Goal: Task Accomplishment & Management: Manage account settings

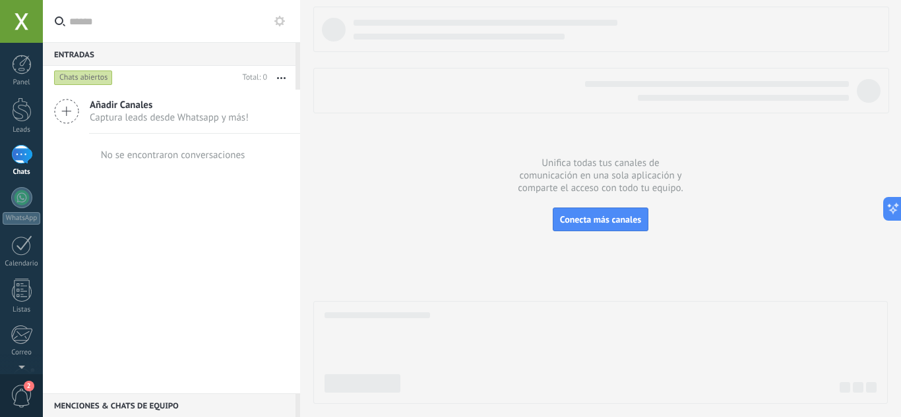
click at [22, 20] on div at bounding box center [21, 21] width 43 height 43
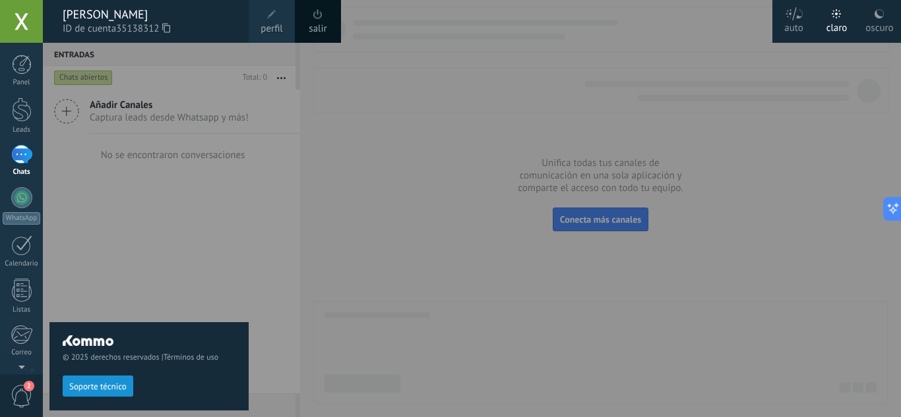
click at [66, 29] on span "ID de cuenta 35138312" at bounding box center [149, 29] width 173 height 15
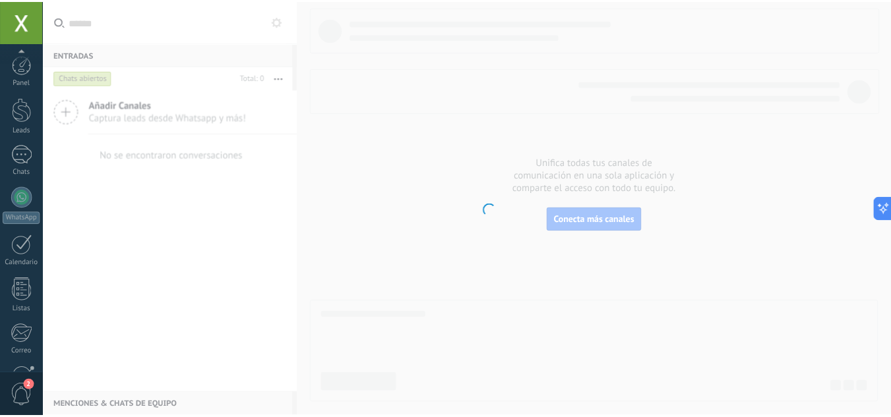
scroll to position [131, 0]
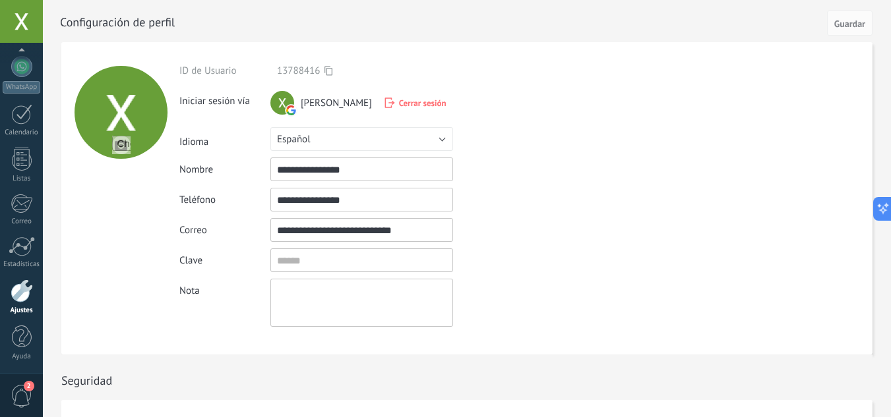
drag, startPoint x: 381, startPoint y: 200, endPoint x: 278, endPoint y: 200, distance: 103.5
click at [278, 200] on input "**********" at bounding box center [361, 200] width 183 height 24
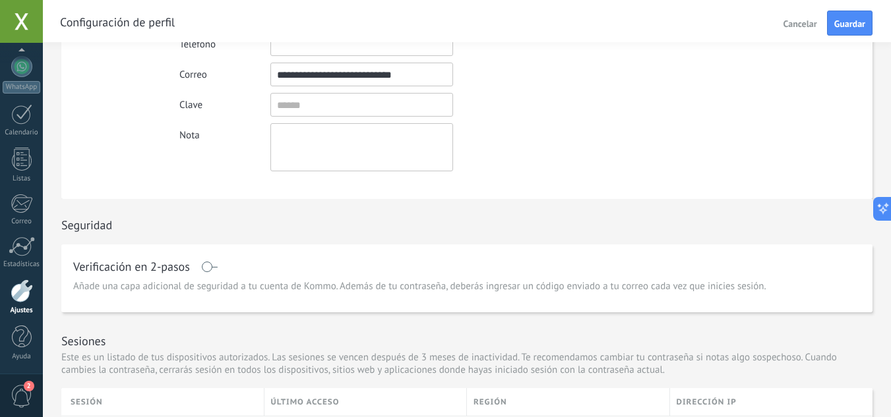
scroll to position [132, 0]
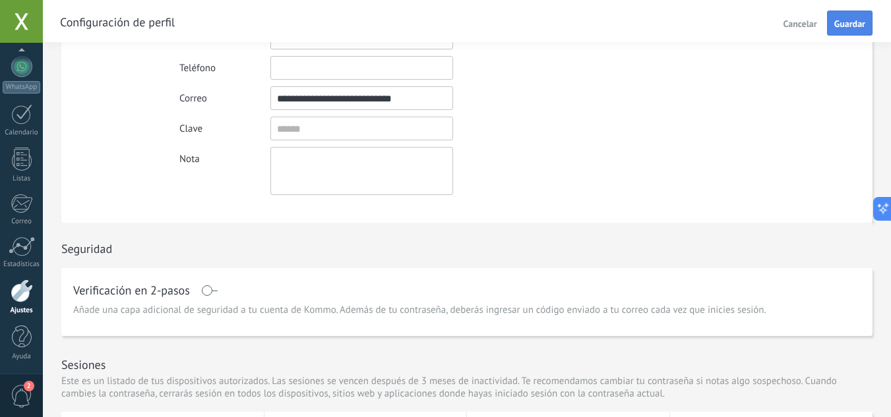
click at [837, 24] on span "Guardar" at bounding box center [849, 23] width 31 height 9
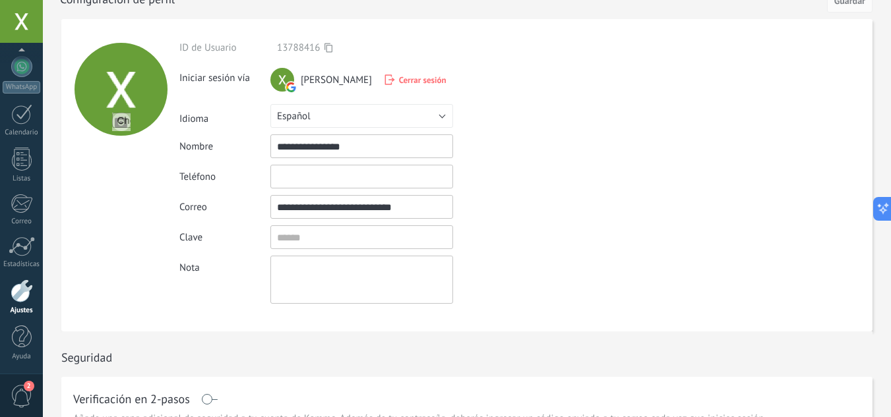
scroll to position [0, 0]
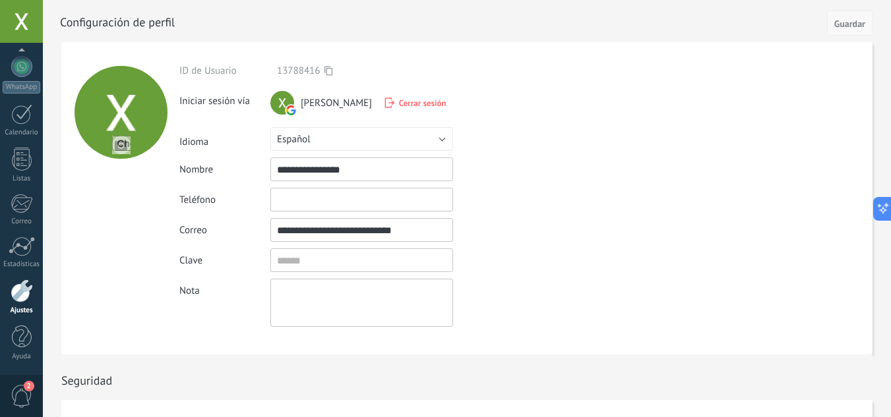
click at [851, 19] on span "Guardar" at bounding box center [849, 23] width 31 height 9
click at [137, 104] on div at bounding box center [121, 112] width 93 height 93
click at [124, 111] on div at bounding box center [121, 112] width 93 height 93
drag, startPoint x: 279, startPoint y: 70, endPoint x: 324, endPoint y: 69, distance: 44.9
click at [324, 69] on span "13788416" at bounding box center [304, 71] width 55 height 13
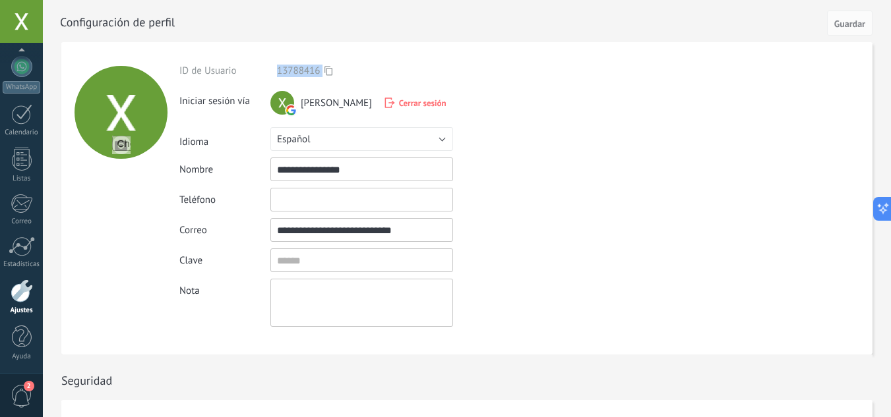
click at [330, 71] on icon at bounding box center [328, 71] width 8 height 10
copy span "13788416"
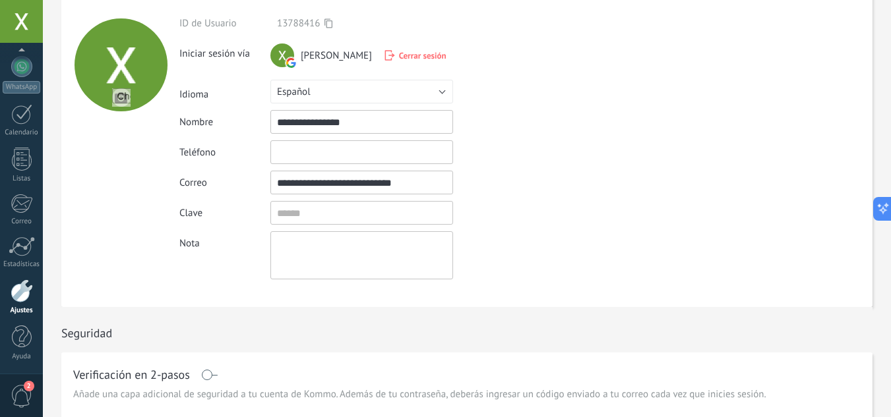
scroll to position [40, 0]
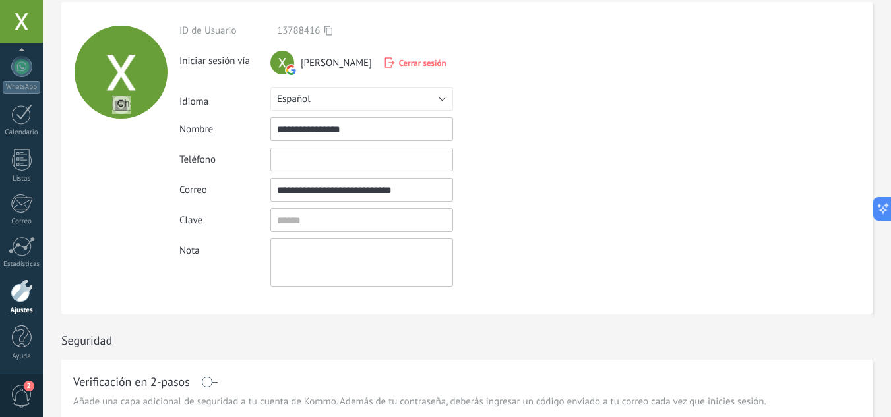
click at [425, 62] on span "Cerrar sesión" at bounding box center [422, 62] width 47 height 11
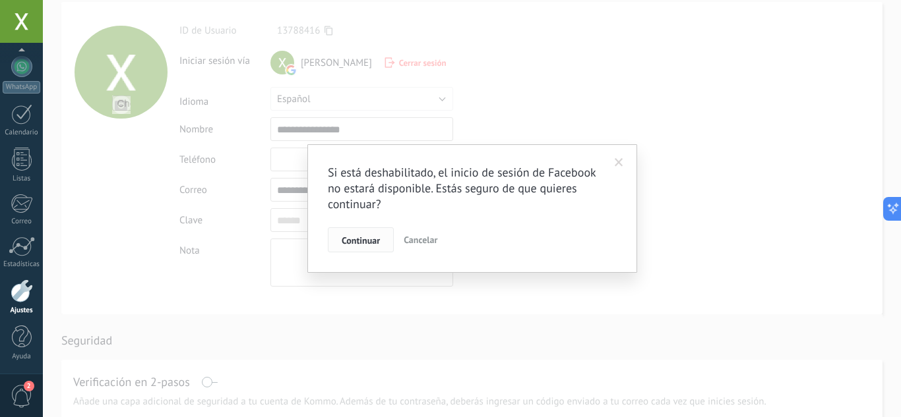
click at [371, 237] on span "Continuar" at bounding box center [361, 240] width 38 height 9
